Goal: Task Accomplishment & Management: Manage account settings

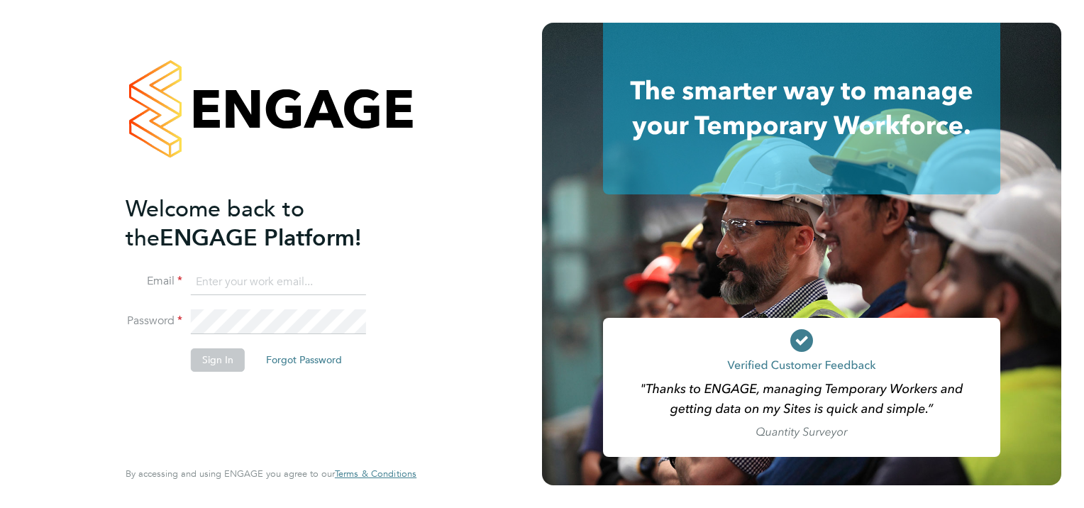
click at [285, 275] on input at bounding box center [278, 283] width 175 height 26
type input "karen.chatfield@prsjobs.com"
click at [215, 357] on button "Sign In" at bounding box center [218, 359] width 54 height 23
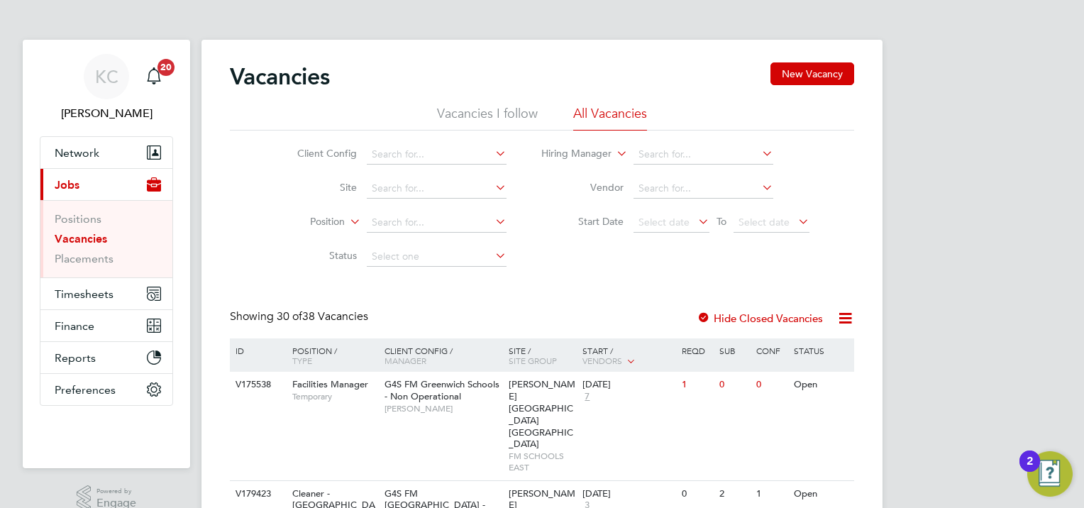
click at [74, 236] on link "Vacancies" at bounding box center [81, 238] width 53 height 13
click at [434, 150] on input at bounding box center [437, 155] width 140 height 20
drag, startPoint x: 446, startPoint y: 172, endPoint x: 456, endPoint y: 133, distance: 39.4
click at [446, 170] on li "Apleona - Pretium" at bounding box center [436, 173] width 141 height 19
type input "Apleona - Pretium"
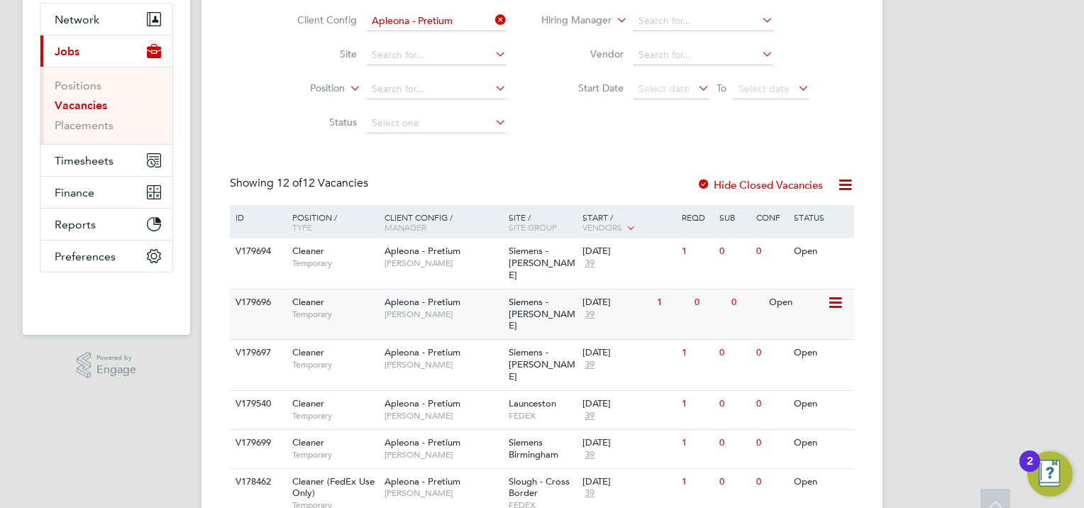
scroll to position [142, 0]
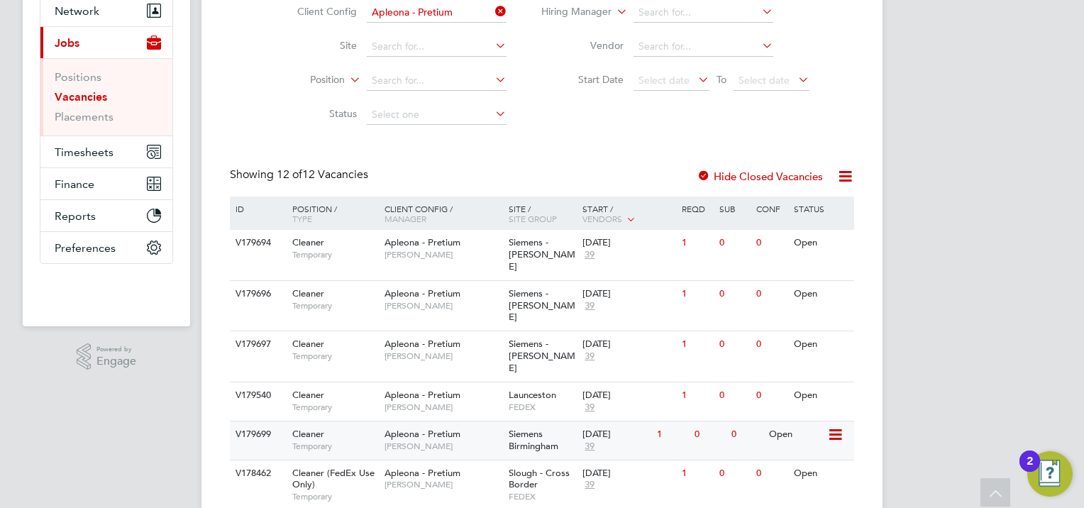
click at [610, 429] on div "[DATE]" at bounding box center [616, 435] width 67 height 12
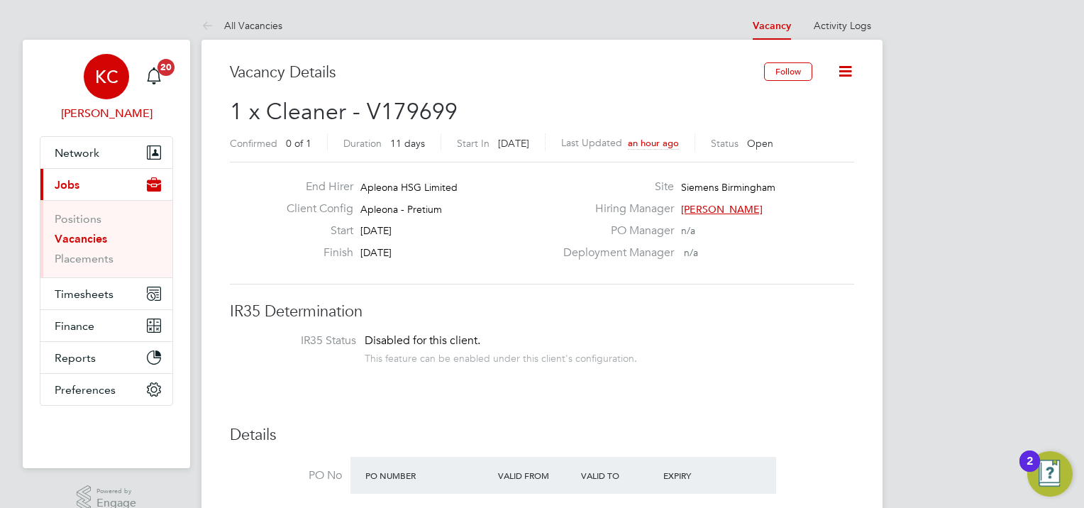
click at [89, 78] on div "KC" at bounding box center [106, 76] width 45 height 45
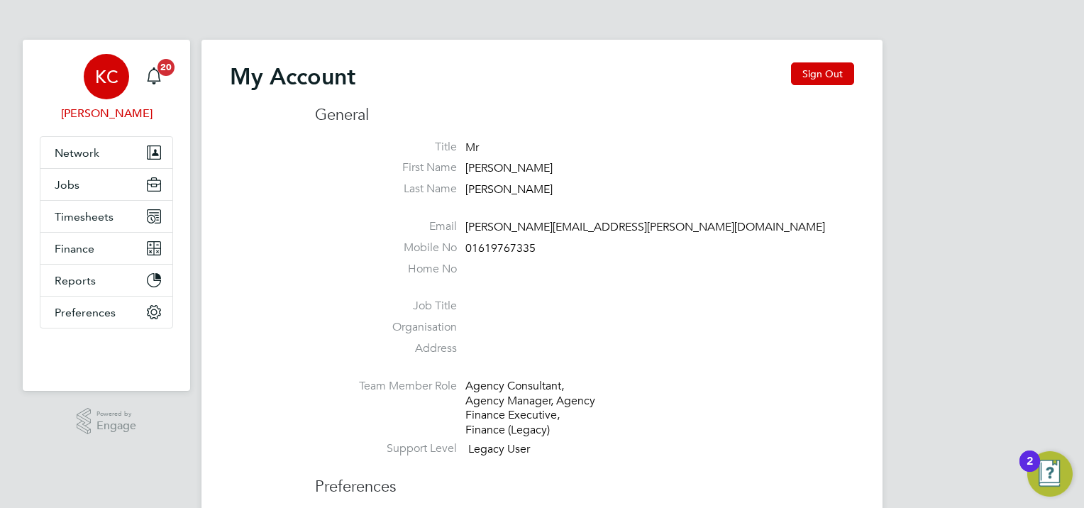
click at [839, 78] on button "Sign Out" at bounding box center [822, 73] width 63 height 23
